Goal: Task Accomplishment & Management: Manage account settings

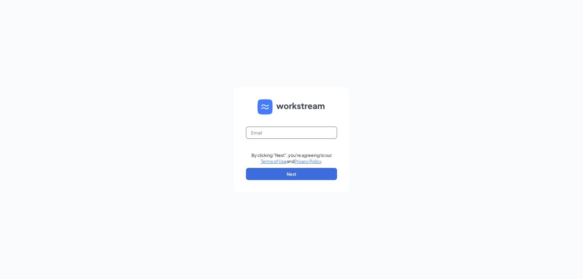
click at [279, 131] on input "text" at bounding box center [291, 133] width 91 height 12
type input "jacksstcatharineskm@sircorp.com"
click at [294, 173] on button "Next" at bounding box center [291, 174] width 91 height 12
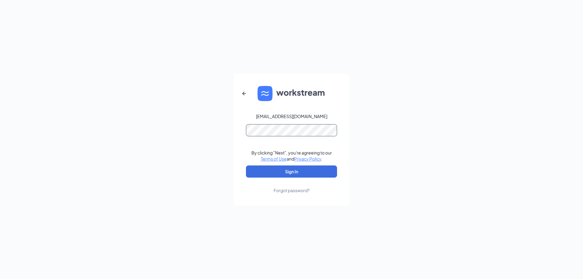
click at [246, 166] on button "Sign In" at bounding box center [291, 172] width 91 height 12
click at [305, 170] on button "Sign In" at bounding box center [291, 172] width 91 height 12
click at [214, 133] on div "jacksstcatharineskm@sircorp.com Credential mismatches. By clicking "Next", you'…" at bounding box center [291, 139] width 583 height 279
click at [246, 166] on button "Sign In" at bounding box center [291, 172] width 91 height 12
click at [313, 174] on button "Sign In" at bounding box center [291, 172] width 91 height 12
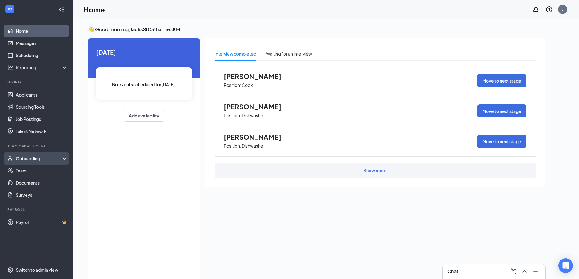
click at [33, 162] on div "Onboarding" at bounding box center [36, 159] width 73 height 12
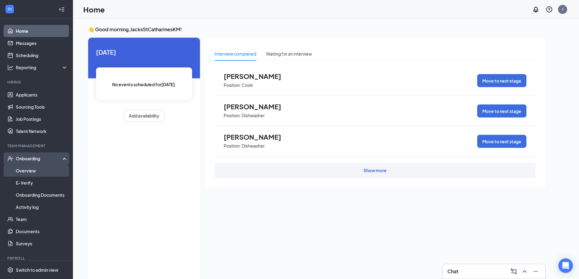
click at [29, 173] on link "Overview" at bounding box center [42, 171] width 52 height 12
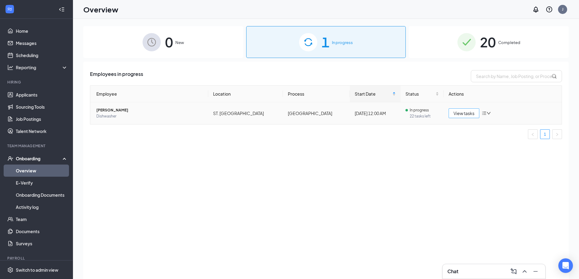
click at [461, 112] on span "View tasks" at bounding box center [463, 113] width 21 height 7
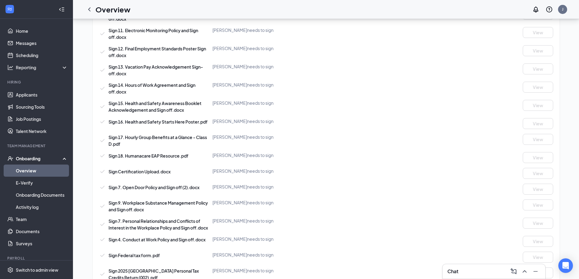
scroll to position [256, 0]
